Goal: Information Seeking & Learning: Learn about a topic

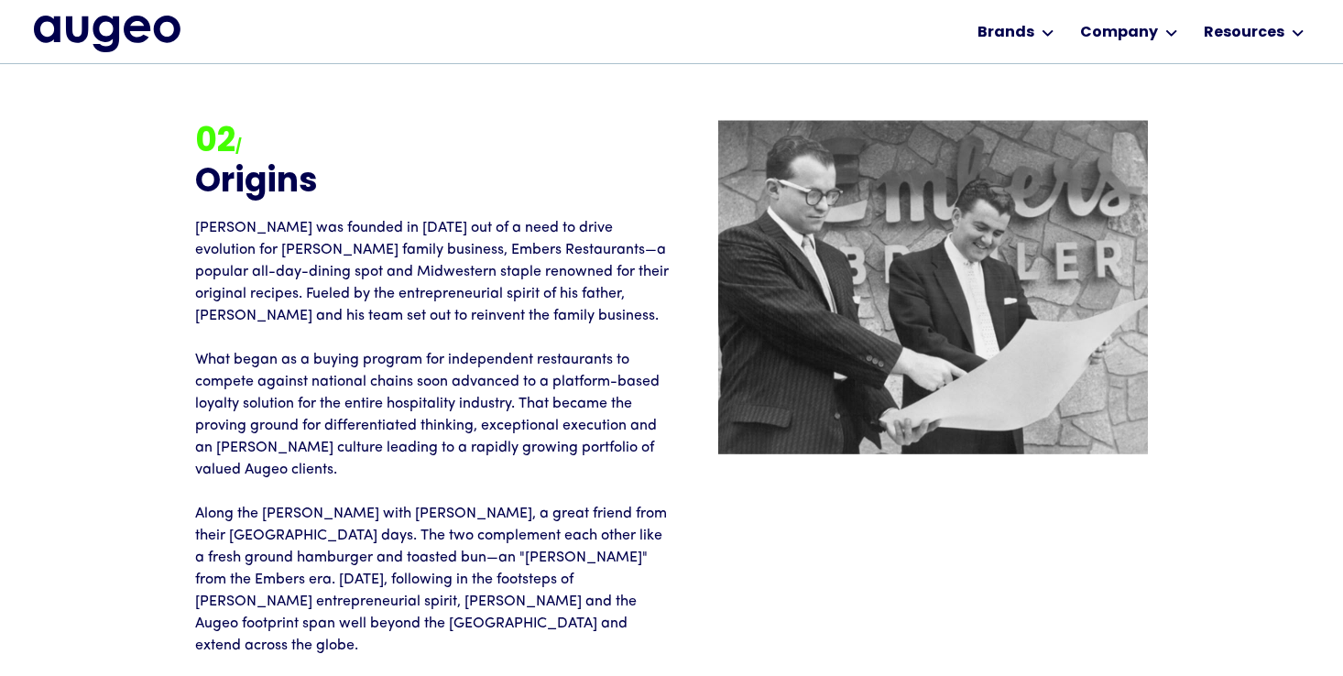
click at [617, 383] on p "[PERSON_NAME] was founded in [DATE] out of a need to drive evolution for [PERSO…" at bounding box center [433, 437] width 477 height 440
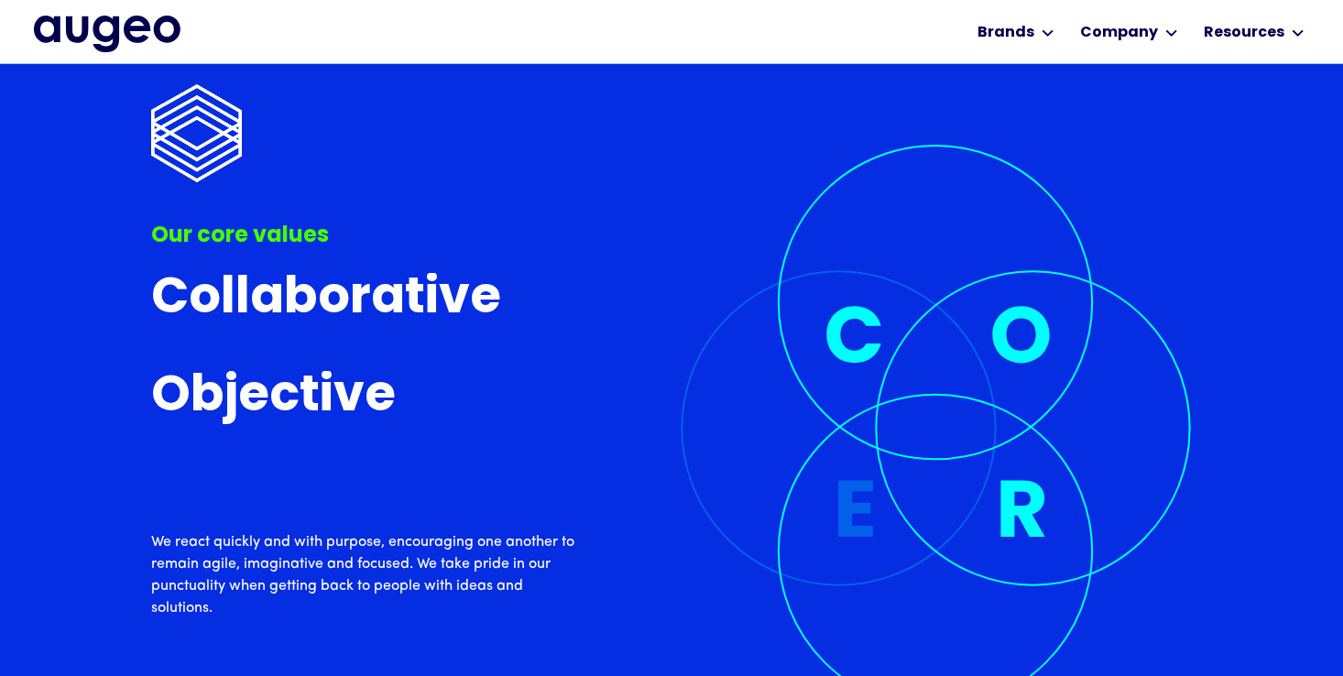
scroll to position [5233, 0]
